Goal: Navigation & Orientation: Find specific page/section

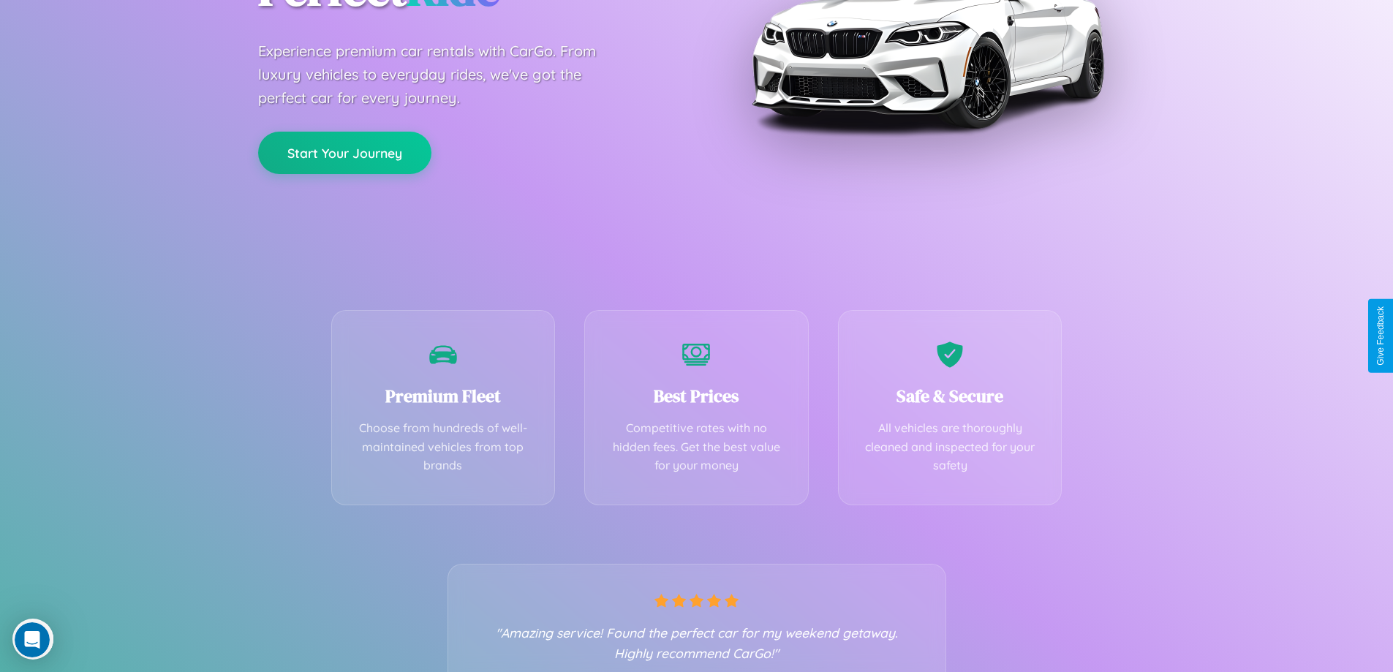
scroll to position [288, 0]
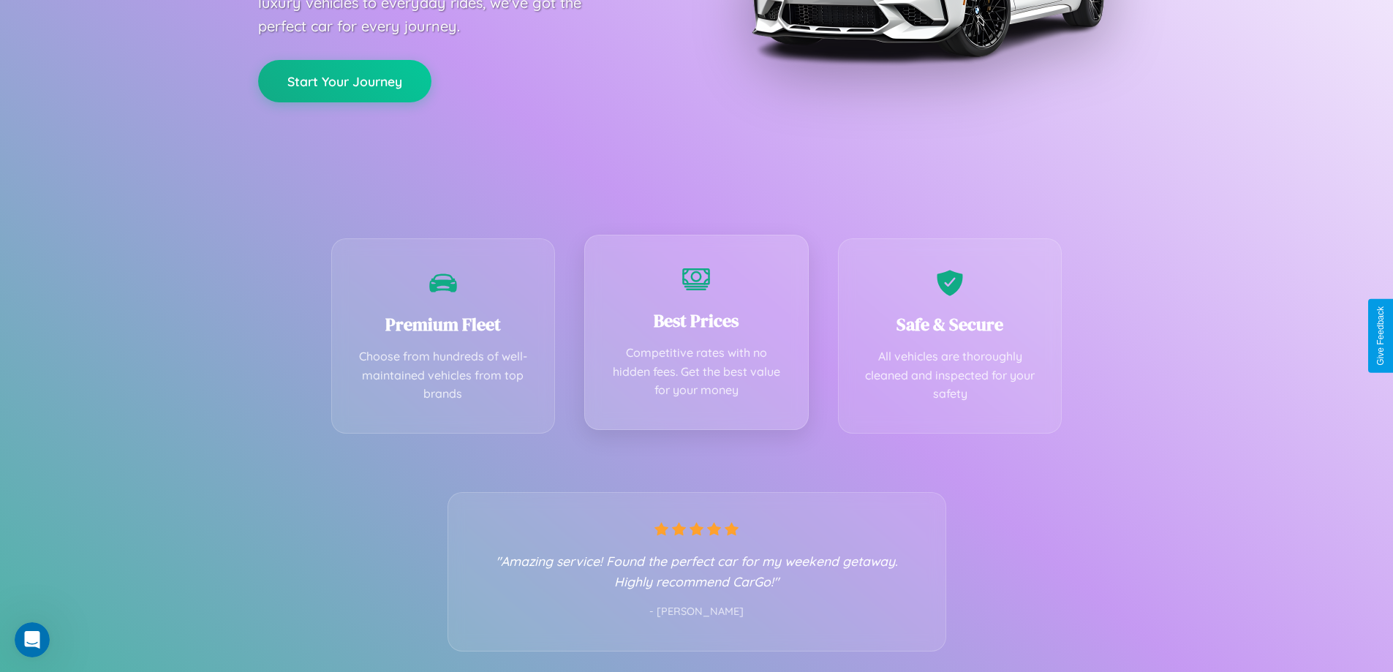
click at [696, 336] on div "Best Prices Competitive rates with no hidden fees. Get the best value for your …" at bounding box center [696, 332] width 224 height 195
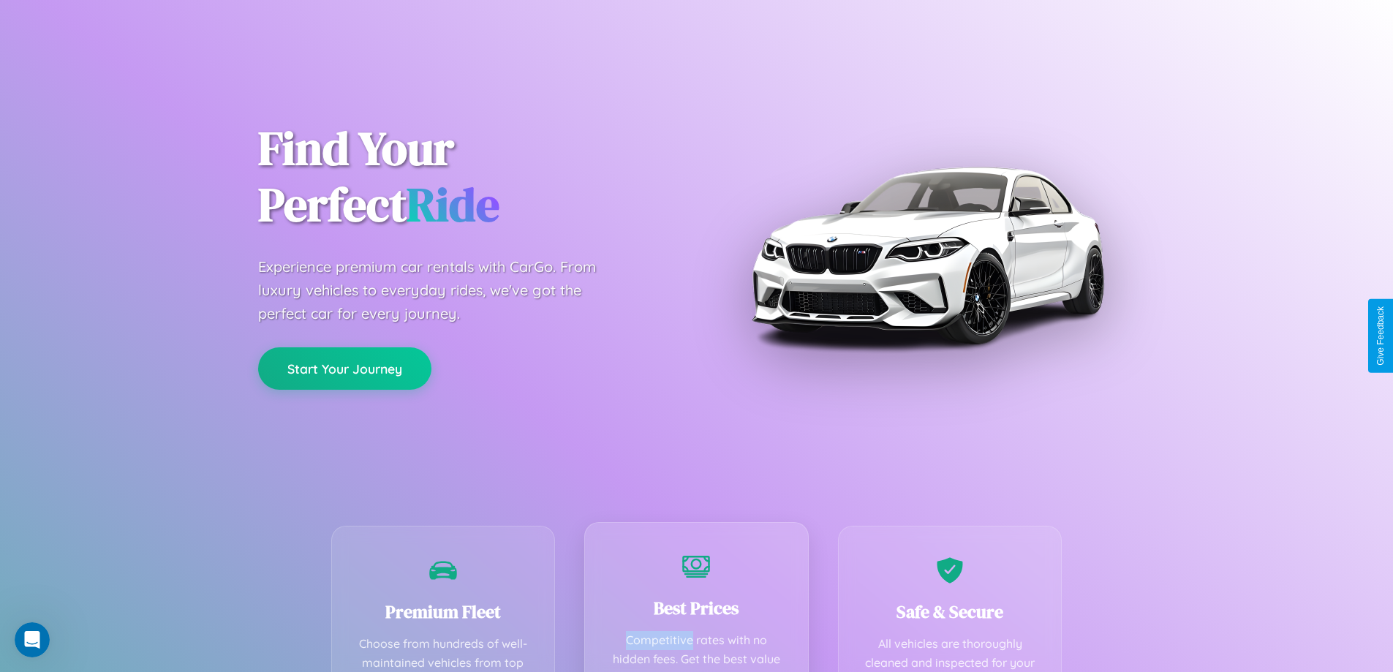
scroll to position [0, 0]
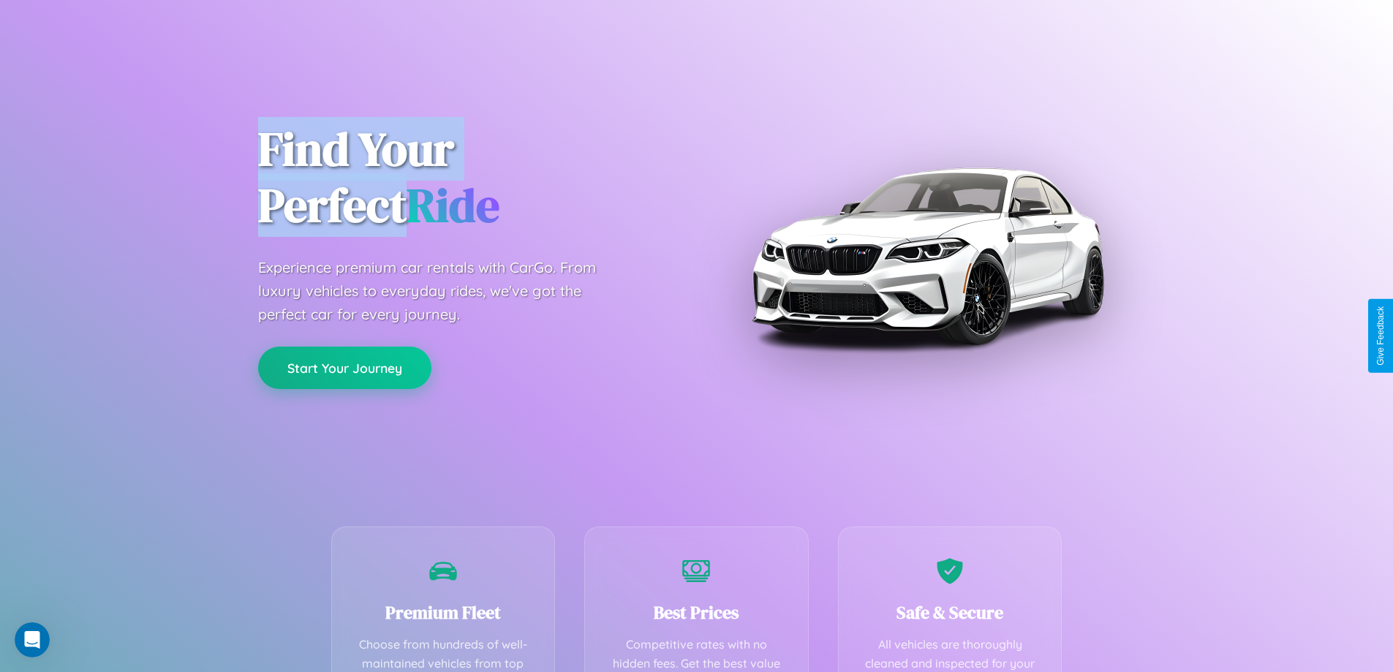
click at [344, 368] on button "Start Your Journey" at bounding box center [344, 368] width 173 height 42
click at [344, 367] on button "Start Your Journey" at bounding box center [344, 368] width 173 height 42
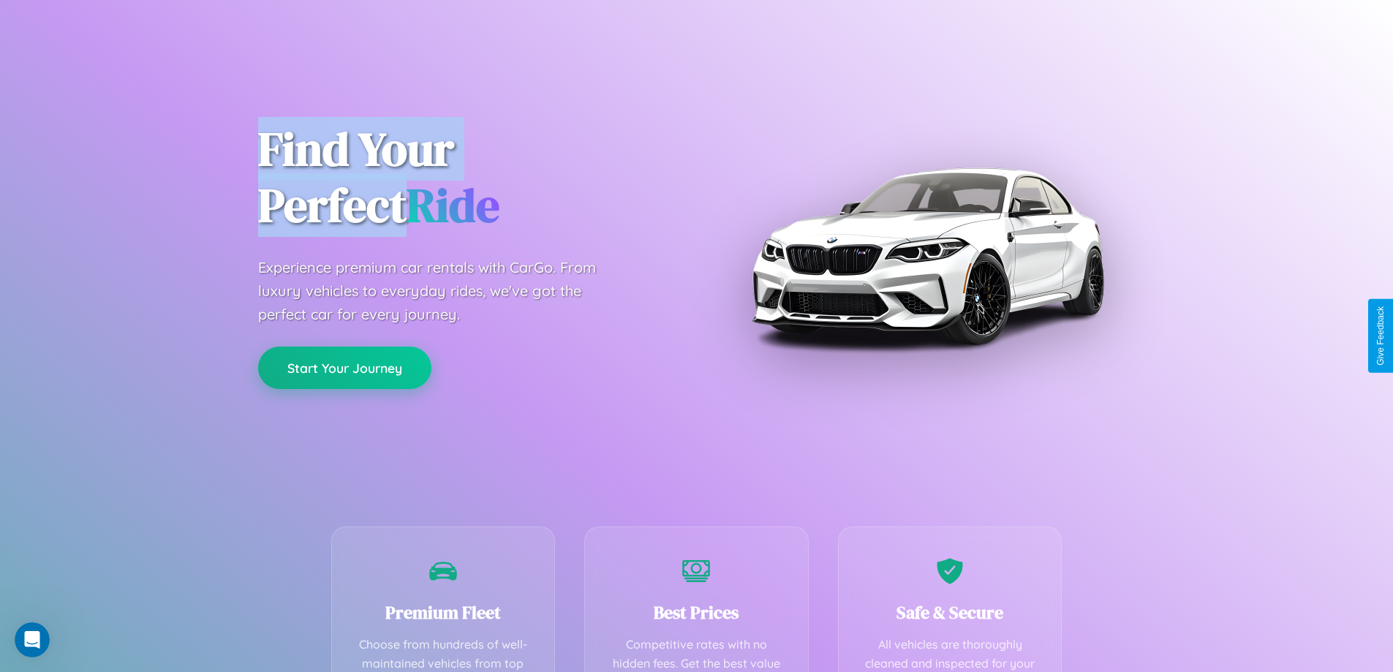
click at [344, 367] on button "Start Your Journey" at bounding box center [344, 368] width 173 height 42
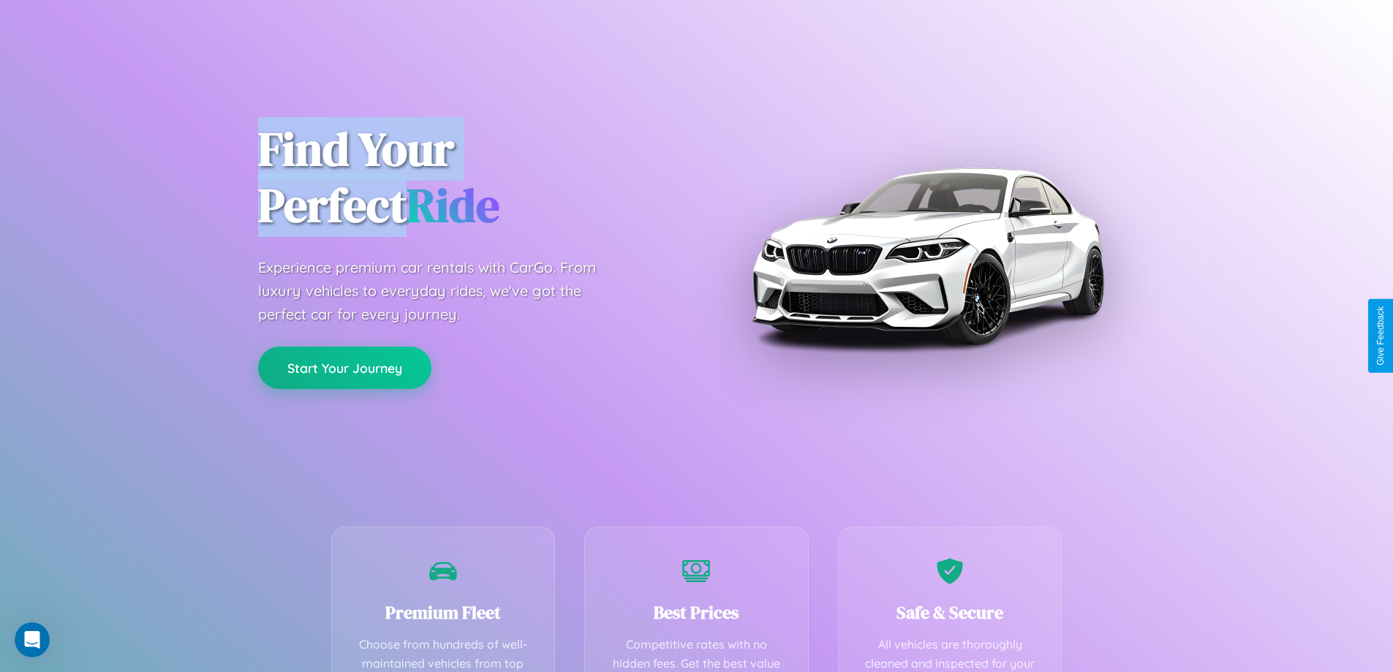
click at [344, 367] on button "Start Your Journey" at bounding box center [344, 368] width 173 height 42
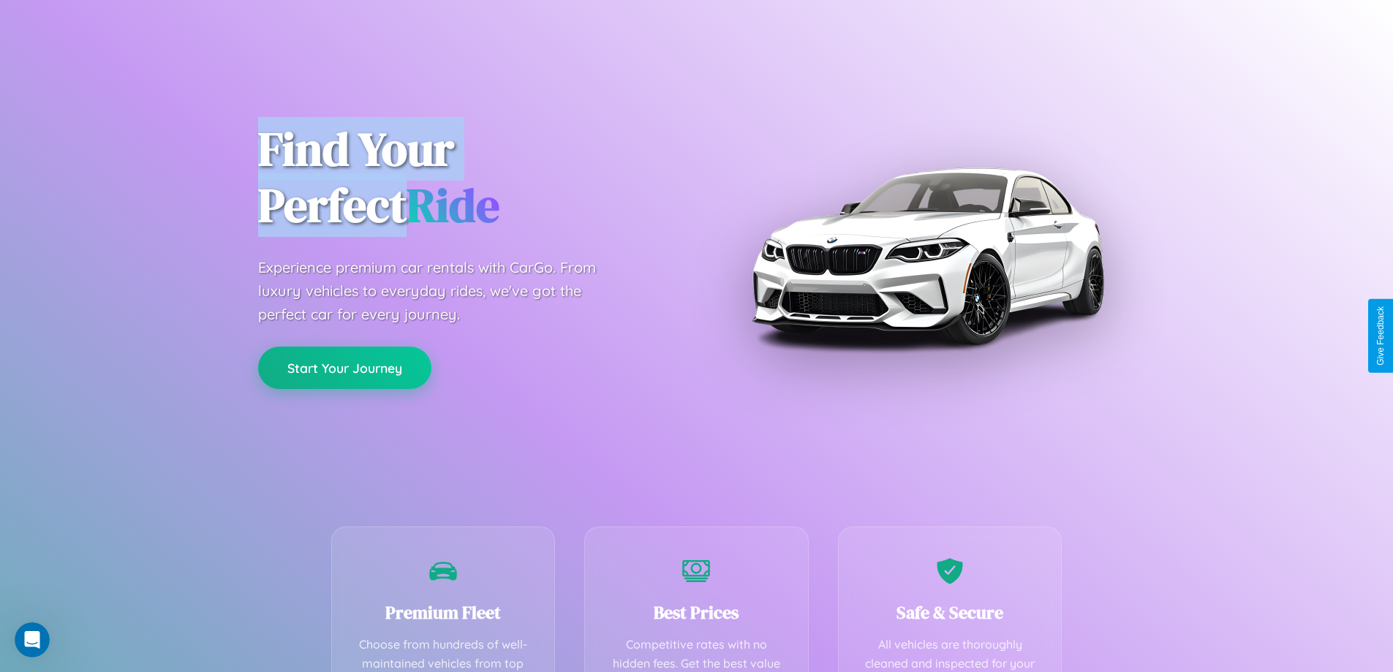
click at [344, 367] on button "Start Your Journey" at bounding box center [344, 368] width 173 height 42
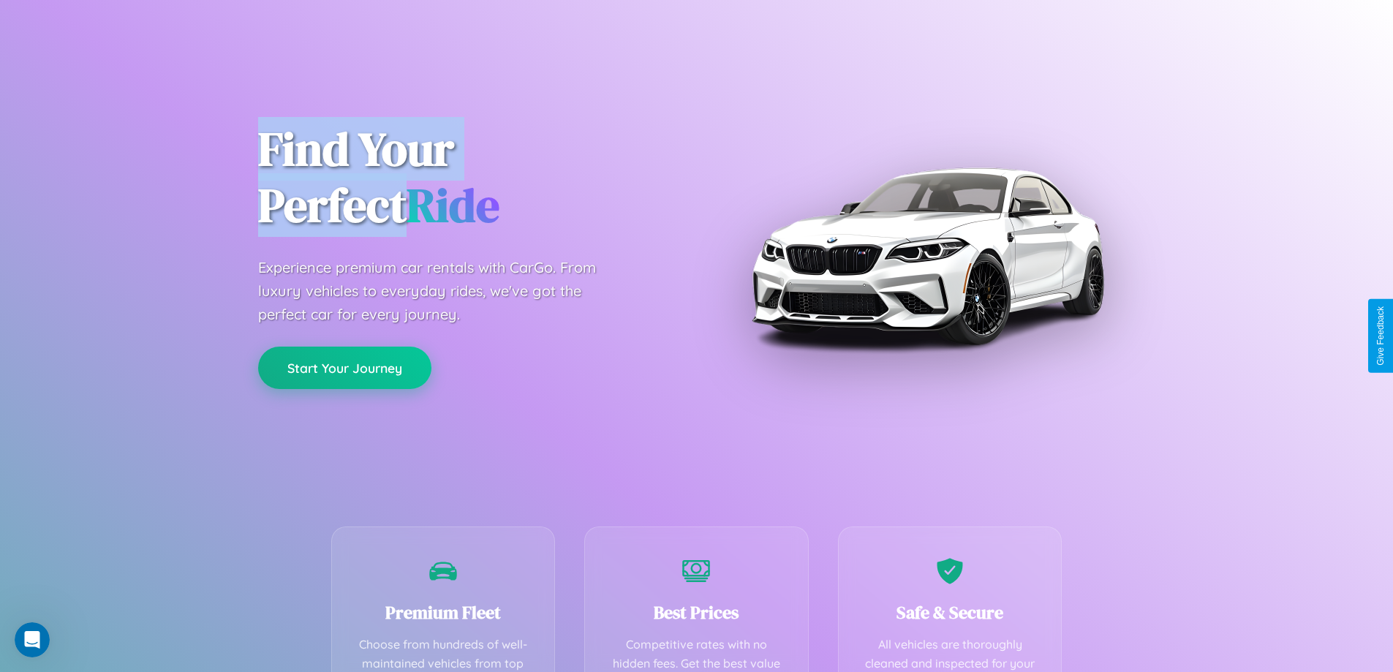
click at [344, 367] on button "Start Your Journey" at bounding box center [344, 368] width 173 height 42
